Goal: Task Accomplishment & Management: Use online tool/utility

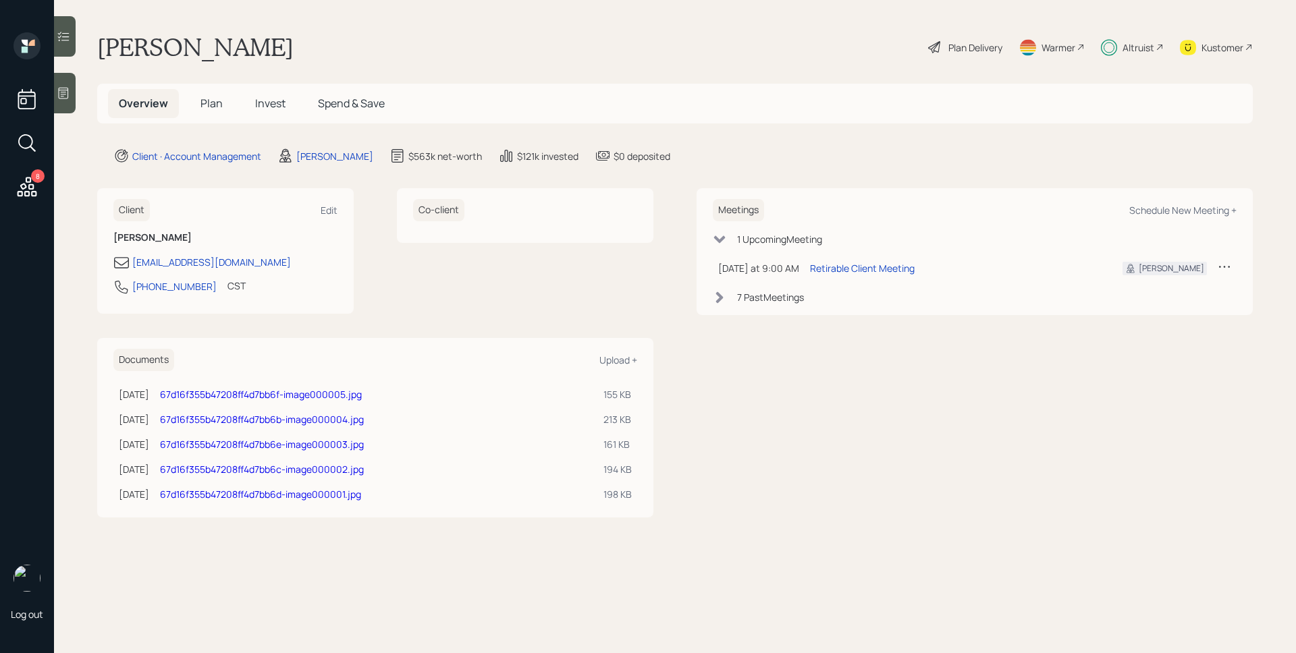
click at [1120, 50] on div "Altruist" at bounding box center [1132, 47] width 63 height 30
click at [1119, 39] on div "Altruist" at bounding box center [1132, 47] width 63 height 30
click at [961, 48] on div "Plan Delivery" at bounding box center [975, 47] width 54 height 14
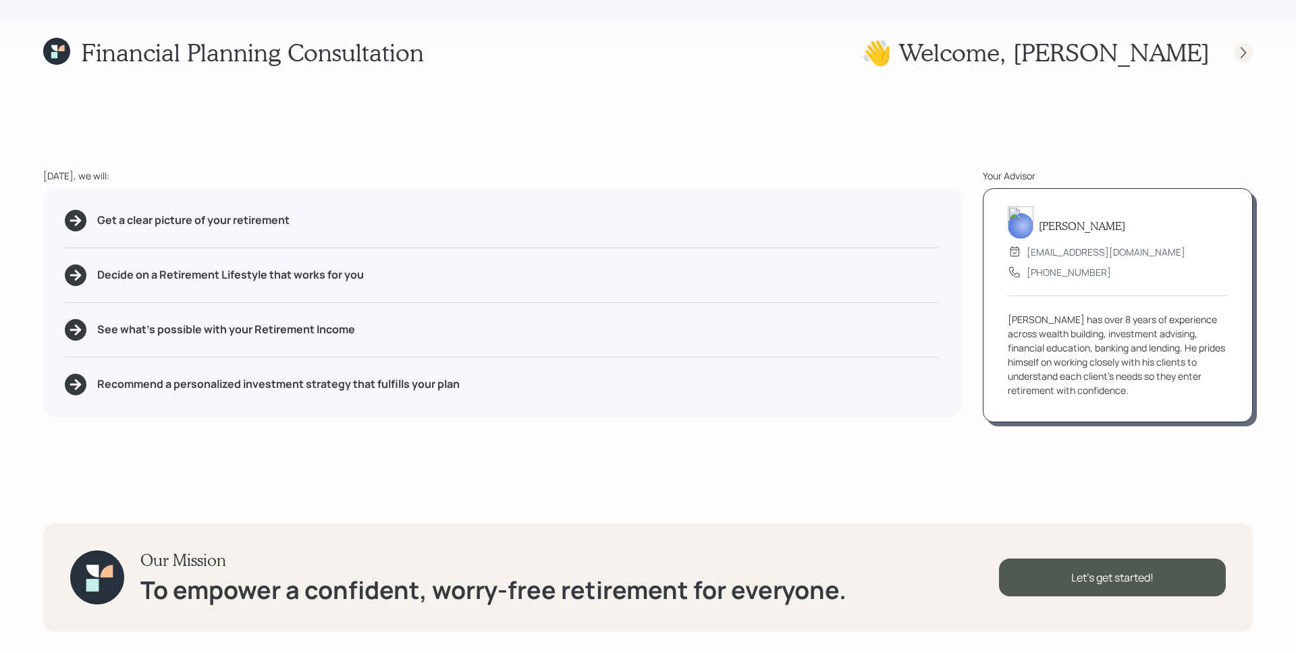
click at [1235, 53] on div at bounding box center [1231, 52] width 43 height 19
click at [1242, 50] on icon at bounding box center [1243, 52] width 13 height 13
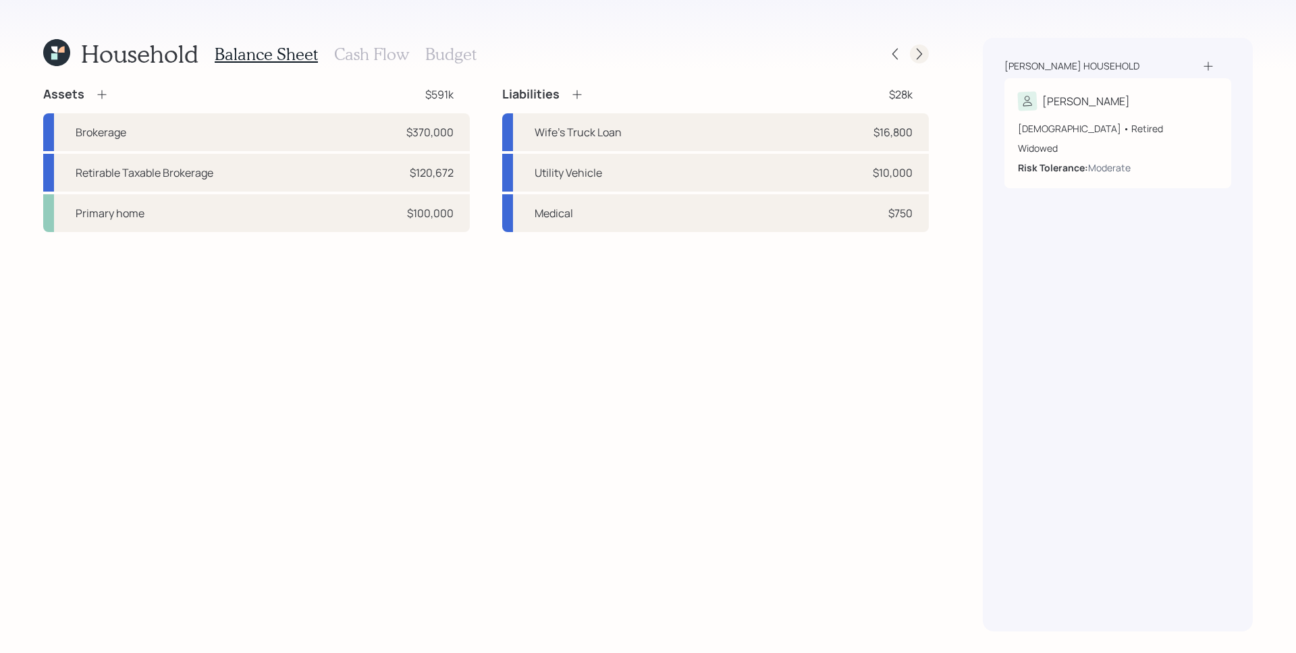
click at [919, 55] on icon at bounding box center [919, 53] width 13 height 13
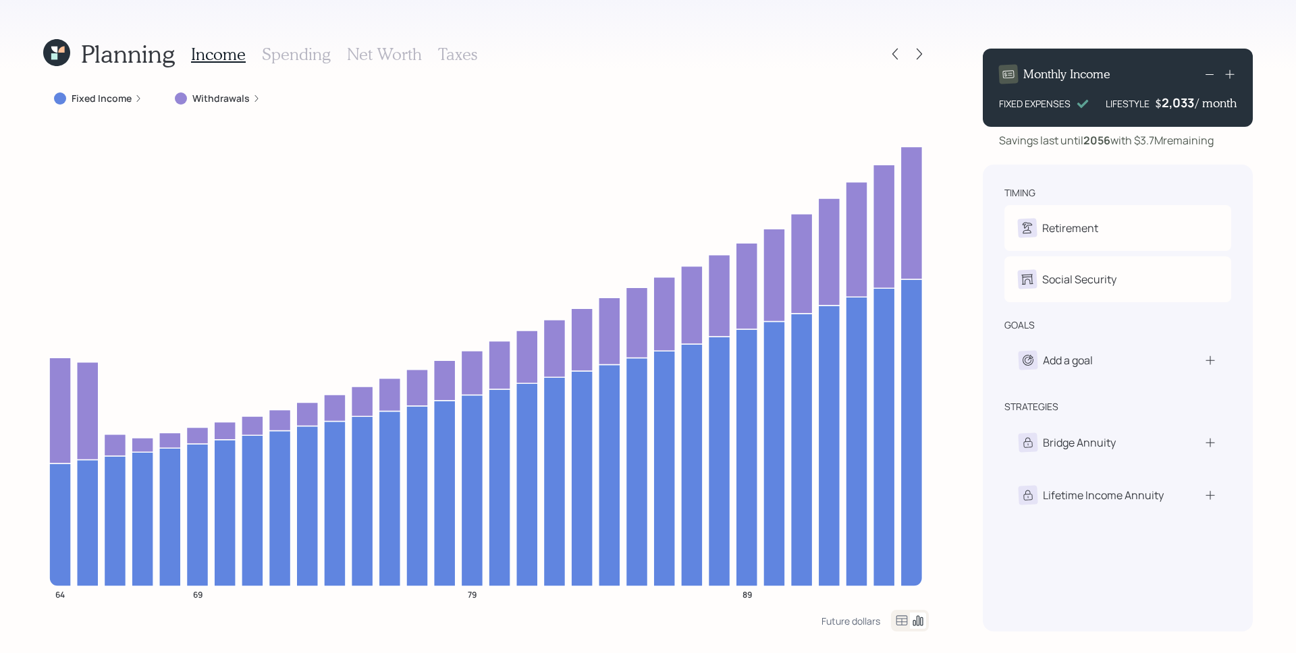
click at [242, 96] on label "Withdrawals" at bounding box center [220, 98] width 57 height 13
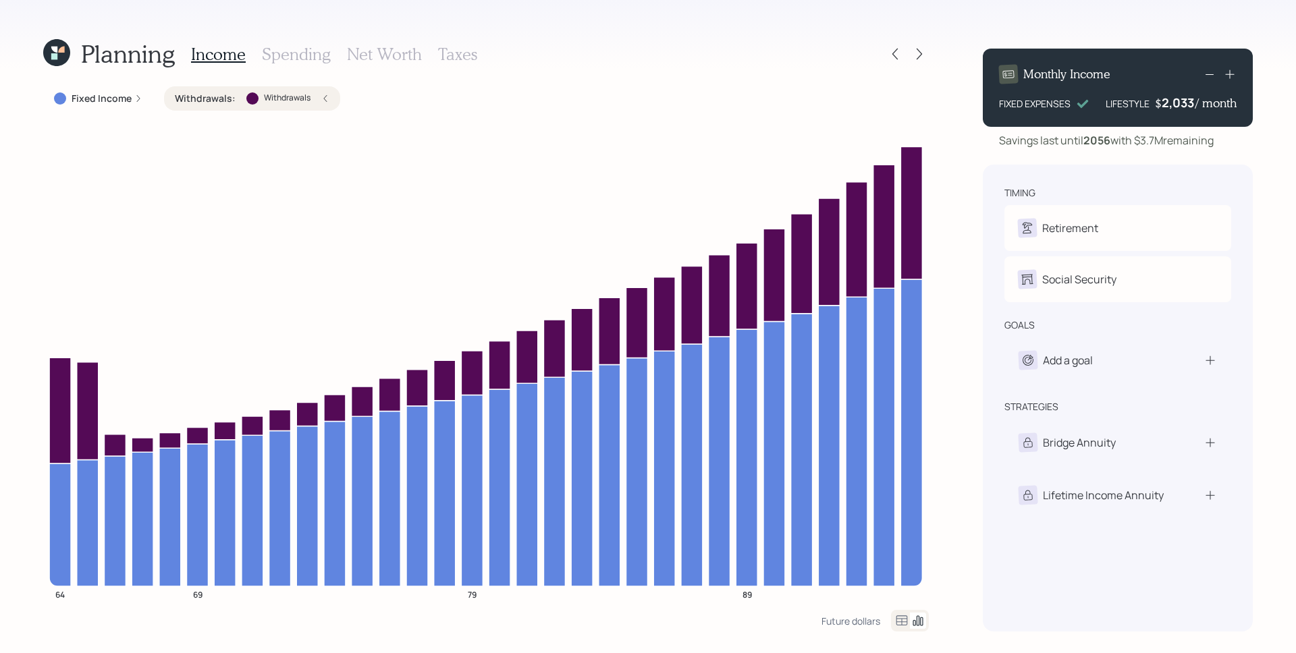
click at [281, 51] on h3 "Spending" at bounding box center [296, 55] width 69 height 20
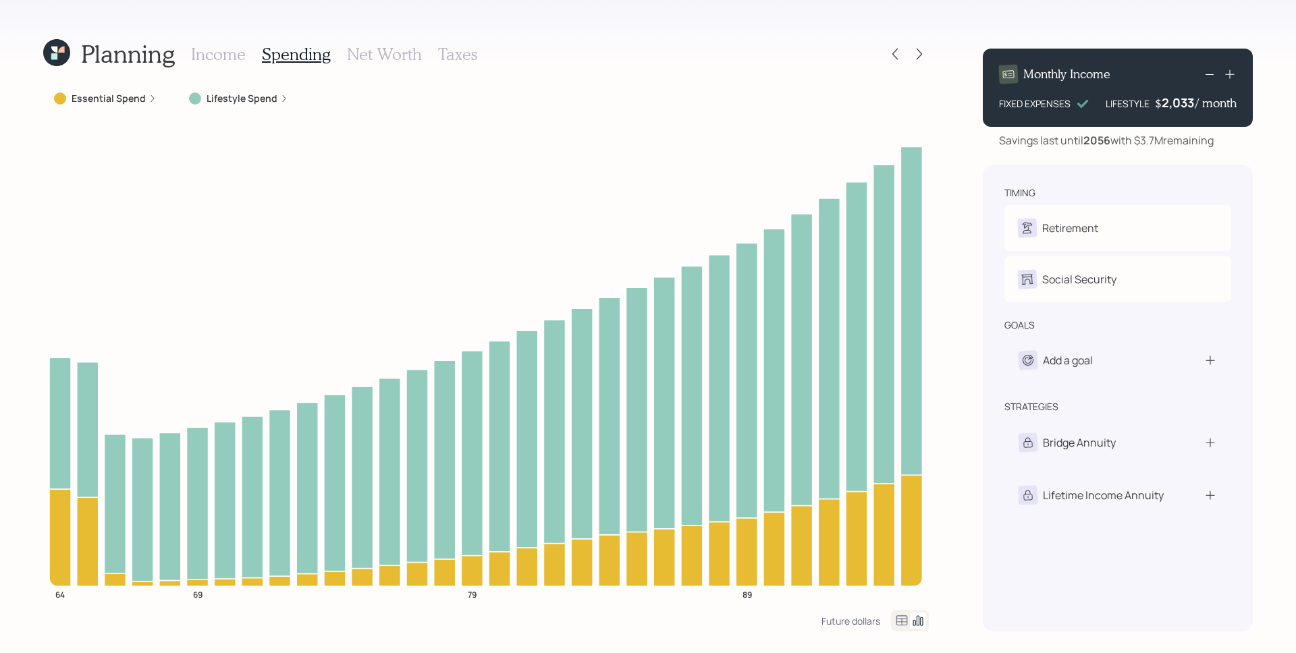
click at [136, 98] on label "Essential Spend" at bounding box center [109, 98] width 74 height 13
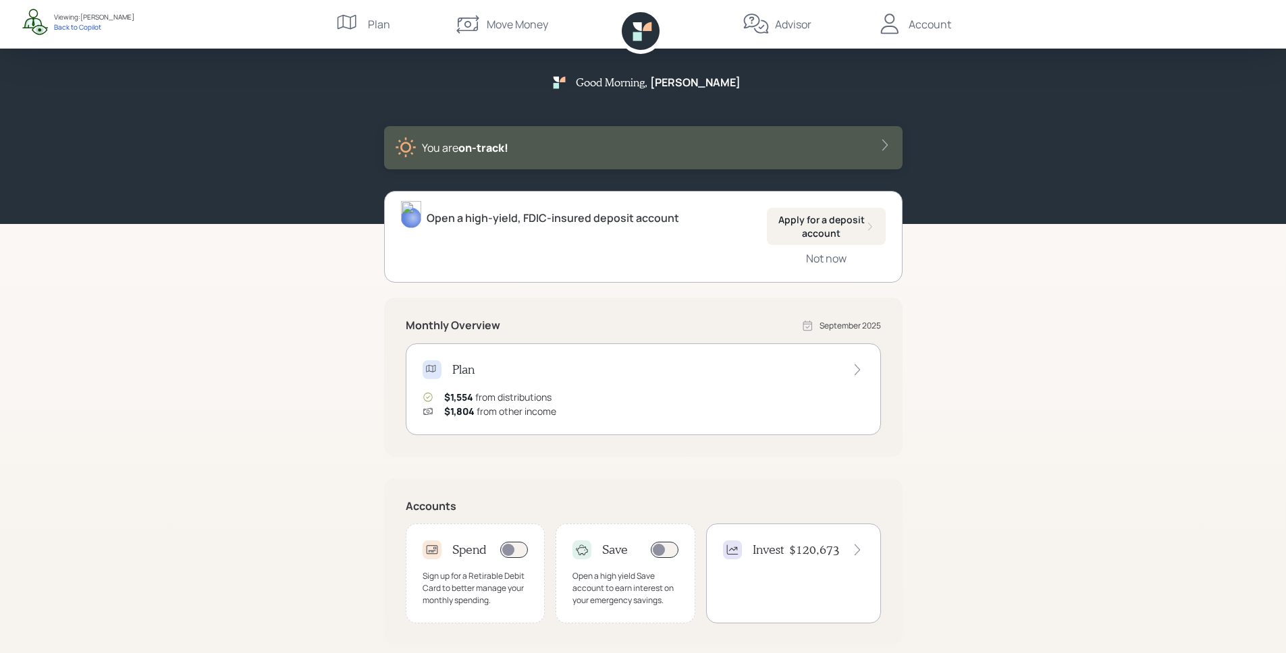
click at [777, 383] on div "Plan $1,554 from distributions $1,804 from other income" at bounding box center [643, 390] width 475 height 92
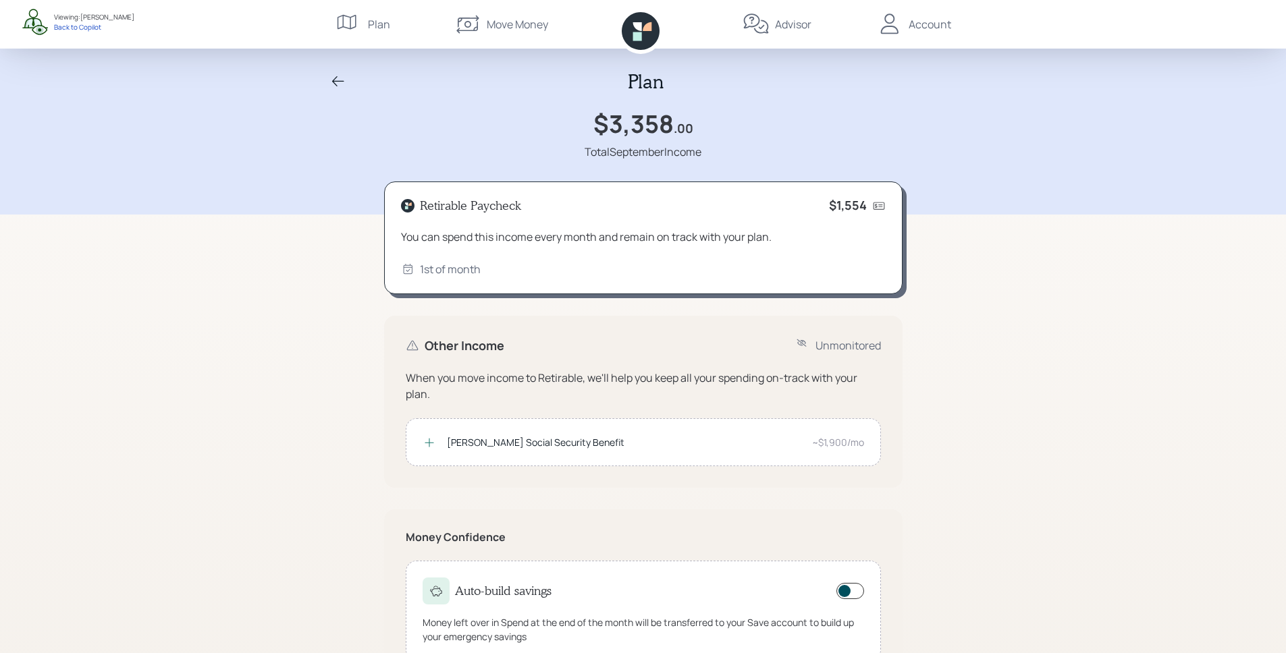
click at [340, 78] on icon at bounding box center [338, 82] width 16 height 16
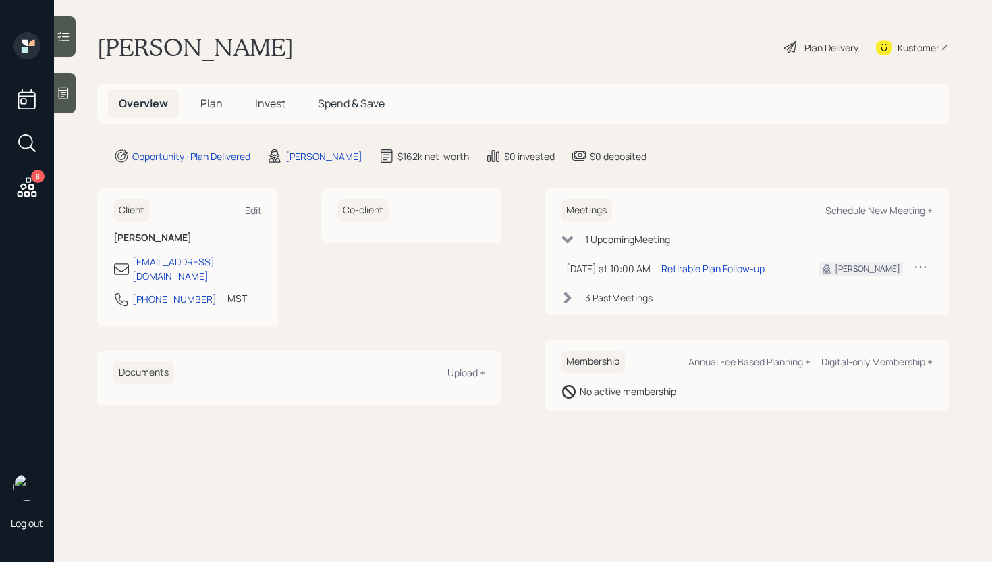
click at [216, 107] on span "Plan" at bounding box center [211, 103] width 22 height 15
